Goal: Information Seeking & Learning: Learn about a topic

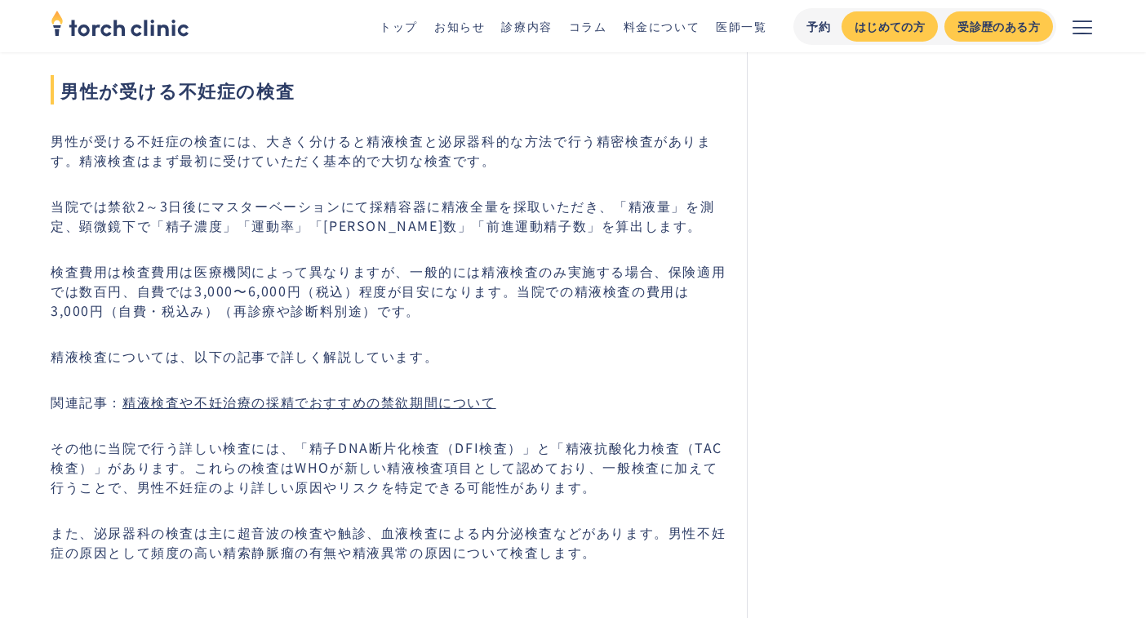
scroll to position [4296, 0]
click at [473, 316] on p "検査費用は検査費用は医療機関によって異なりますが、一般的には精液検査のみ実施する場合、保険適用では数百円、自費では3,000〜6,000円（税込）程度が目安に…" at bounding box center [389, 292] width 677 height 59
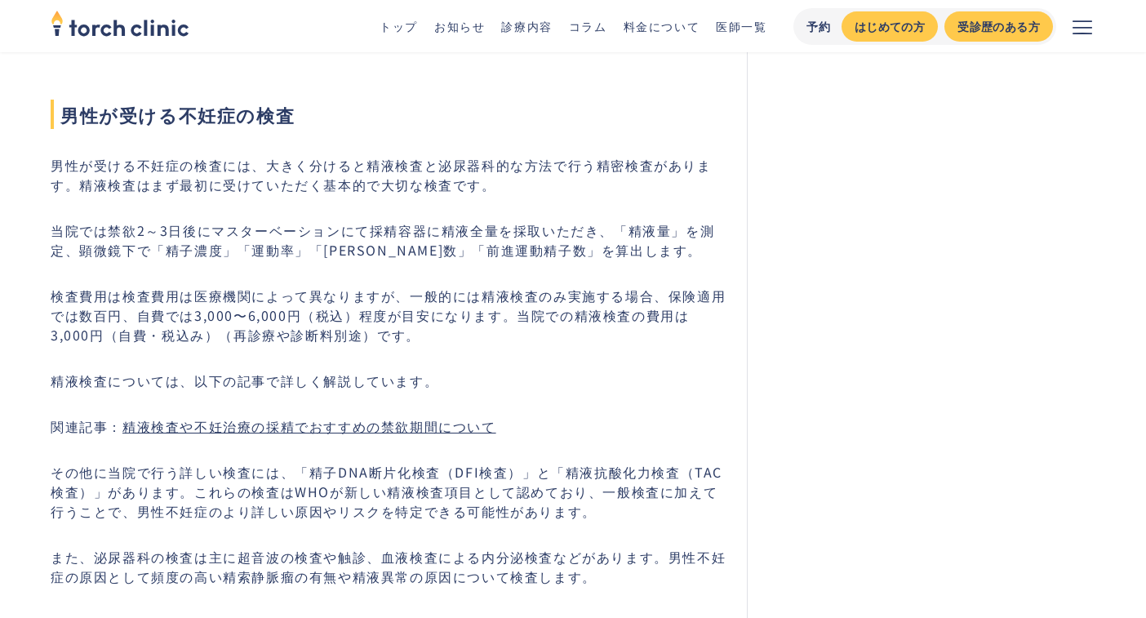
scroll to position [4272, 0]
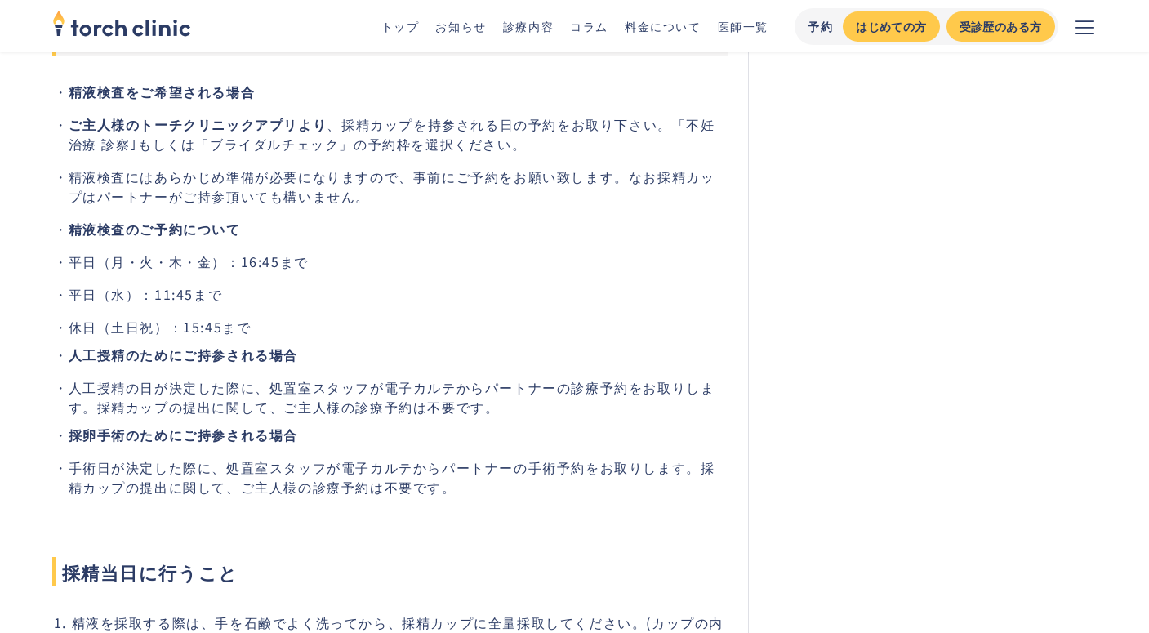
scroll to position [4158, 0]
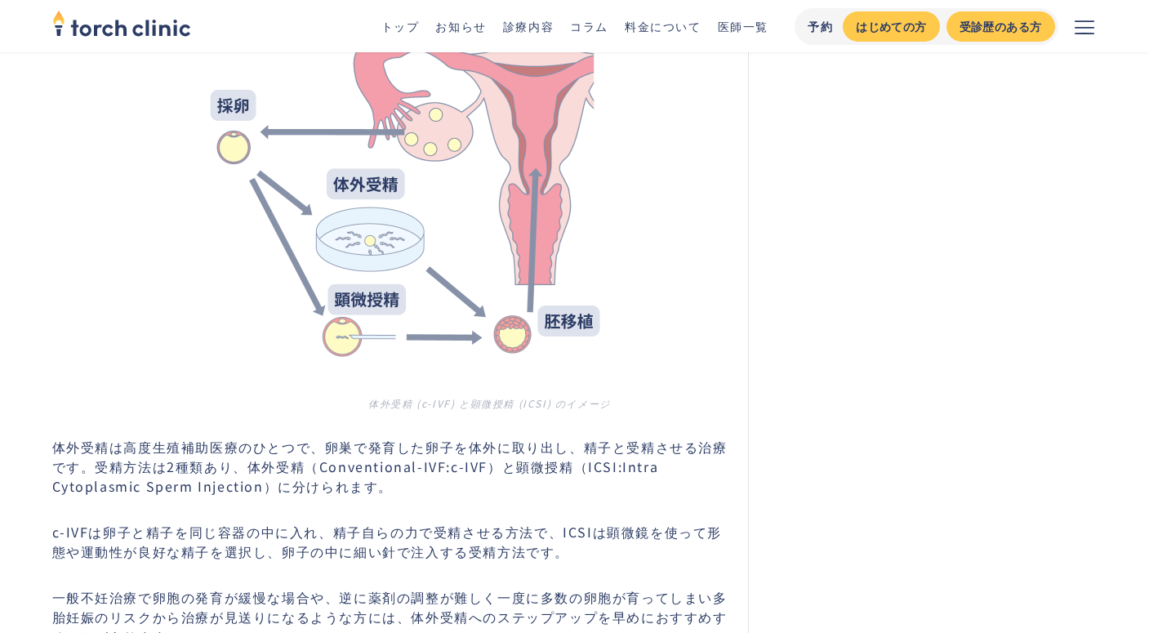
scroll to position [6617, 0]
